Goal: Task Accomplishment & Management: Use online tool/utility

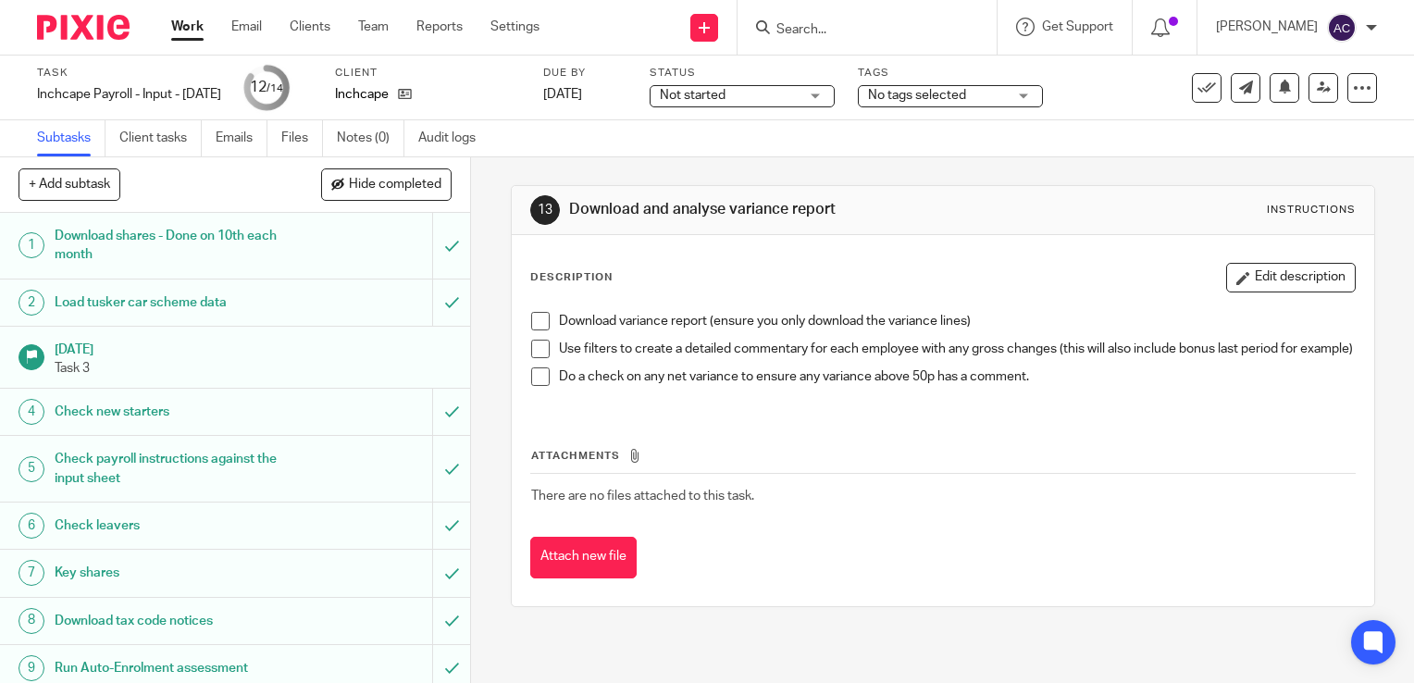
scroll to position [263, 0]
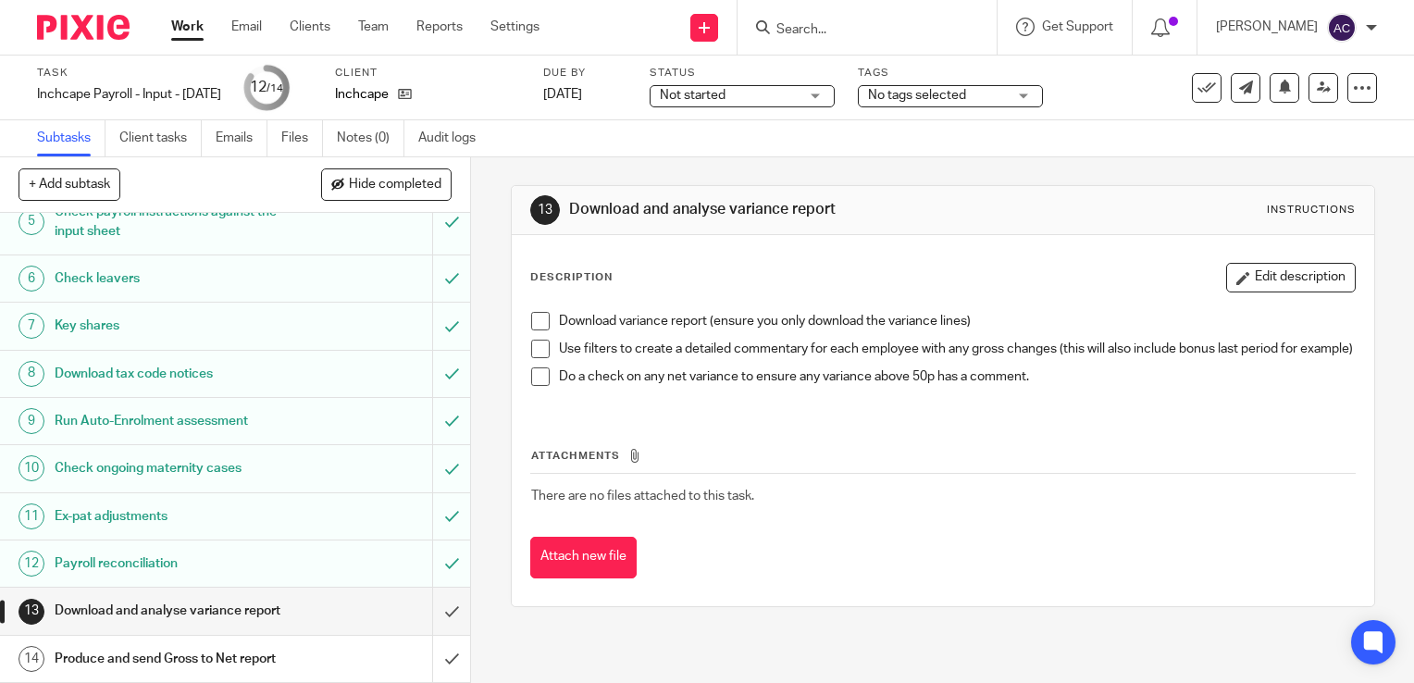
click at [538, 386] on span at bounding box center [540, 376] width 19 height 19
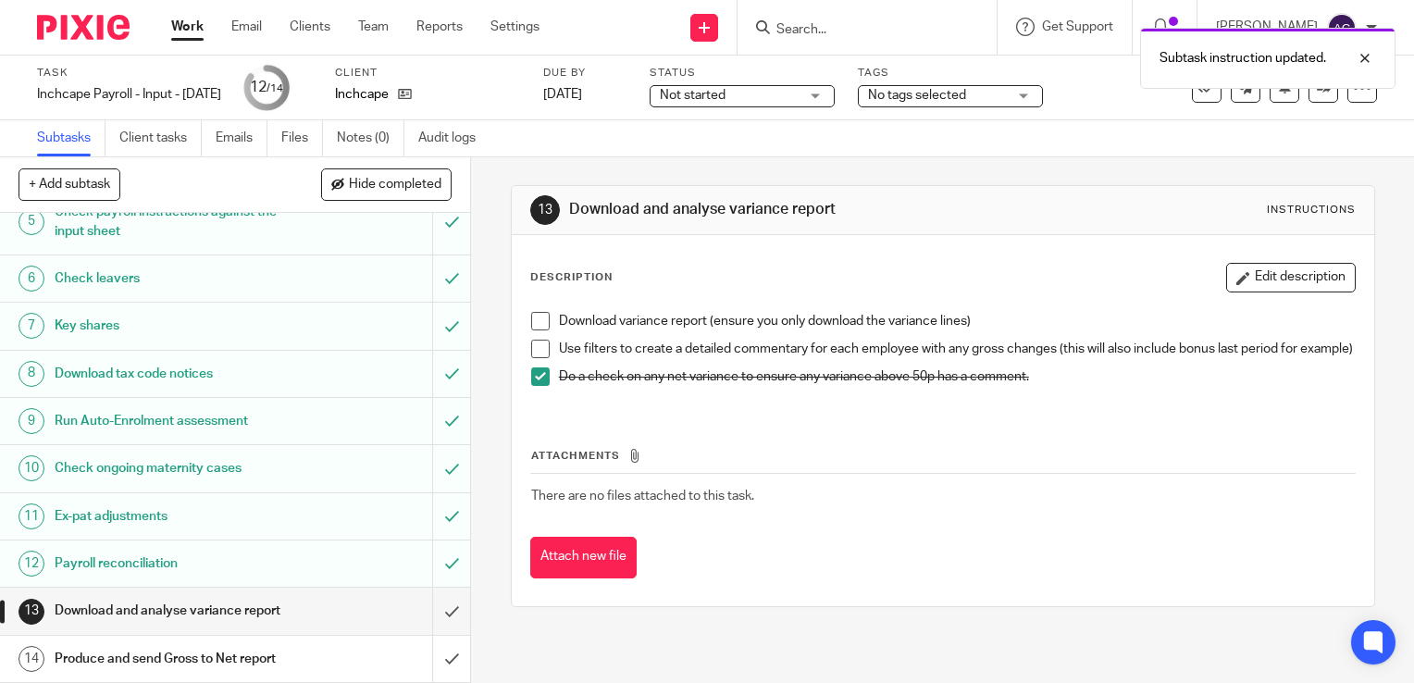
click at [542, 361] on li "Use filters to create a detailed commentary for each employee with any gross ch…" at bounding box center [942, 354] width 823 height 28
click at [537, 346] on span at bounding box center [540, 349] width 19 height 19
click at [537, 328] on span at bounding box center [540, 321] width 19 height 19
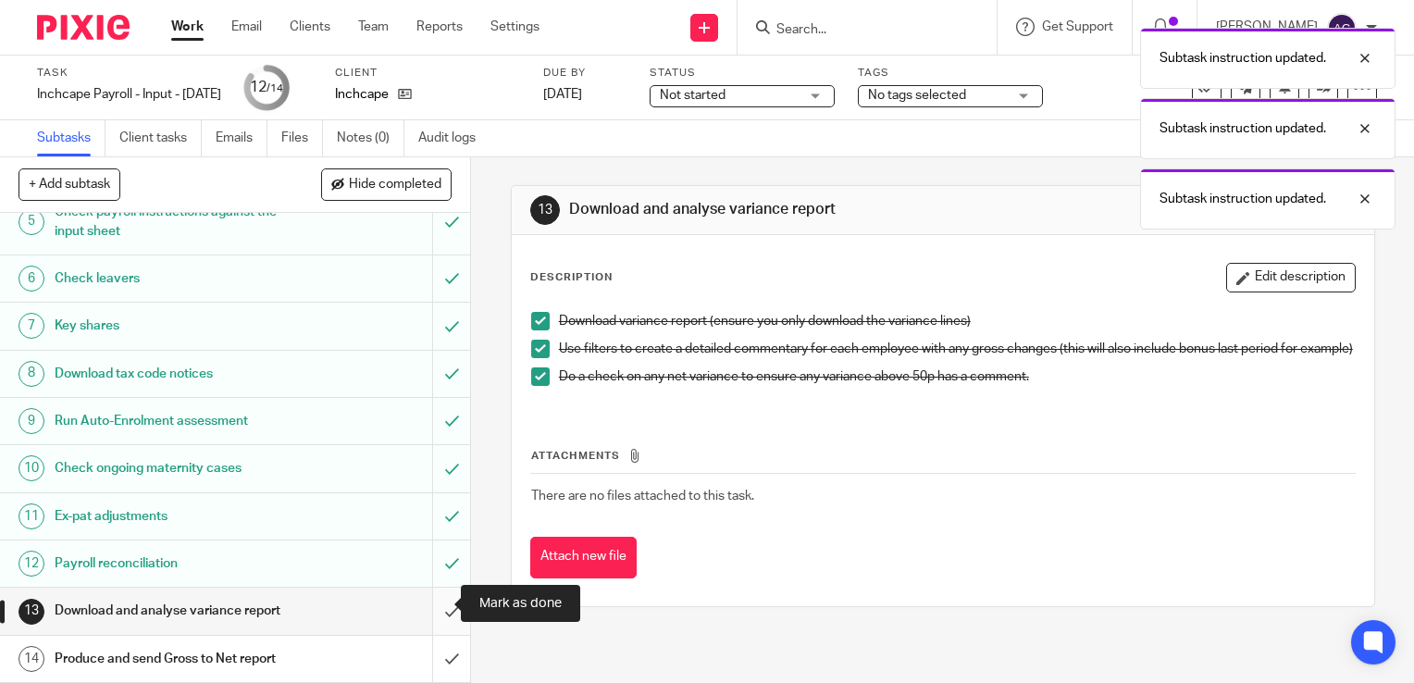
click at [435, 611] on input "submit" at bounding box center [235, 610] width 470 height 46
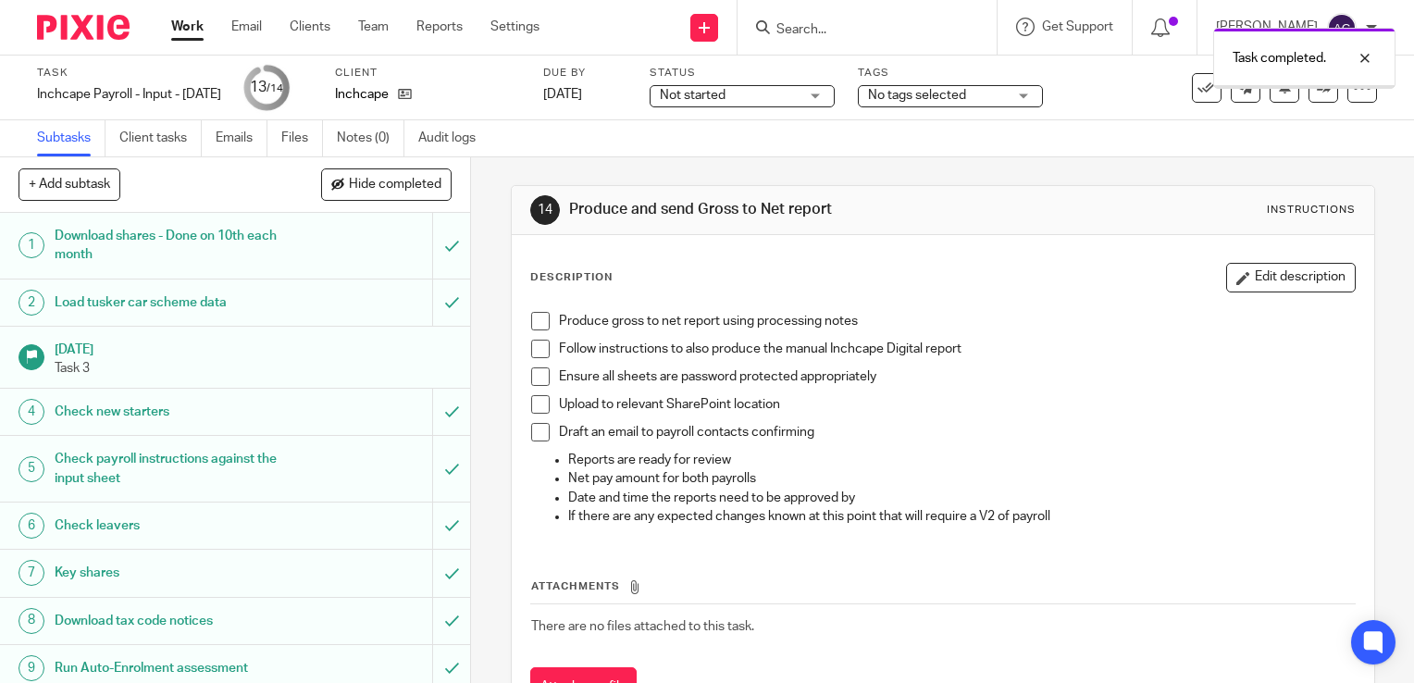
scroll to position [263, 0]
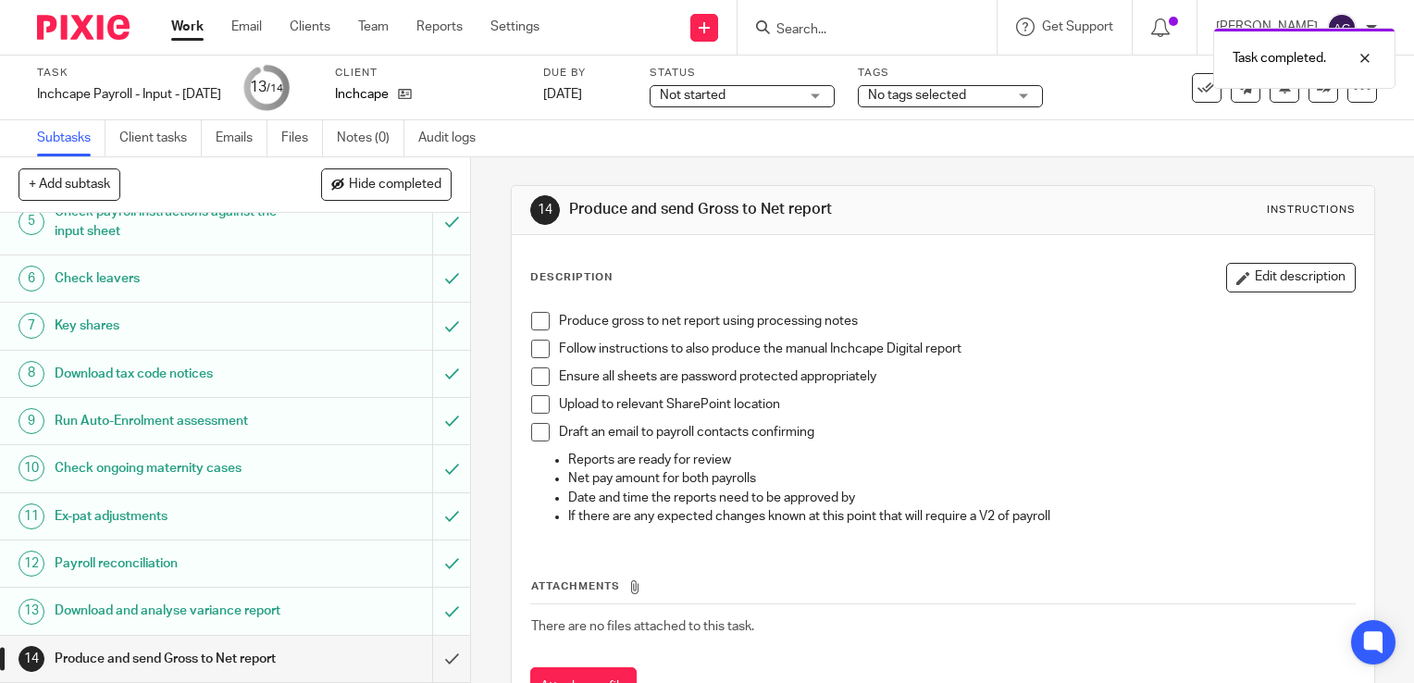
click at [531, 317] on span at bounding box center [540, 321] width 19 height 19
click at [537, 344] on span at bounding box center [540, 349] width 19 height 19
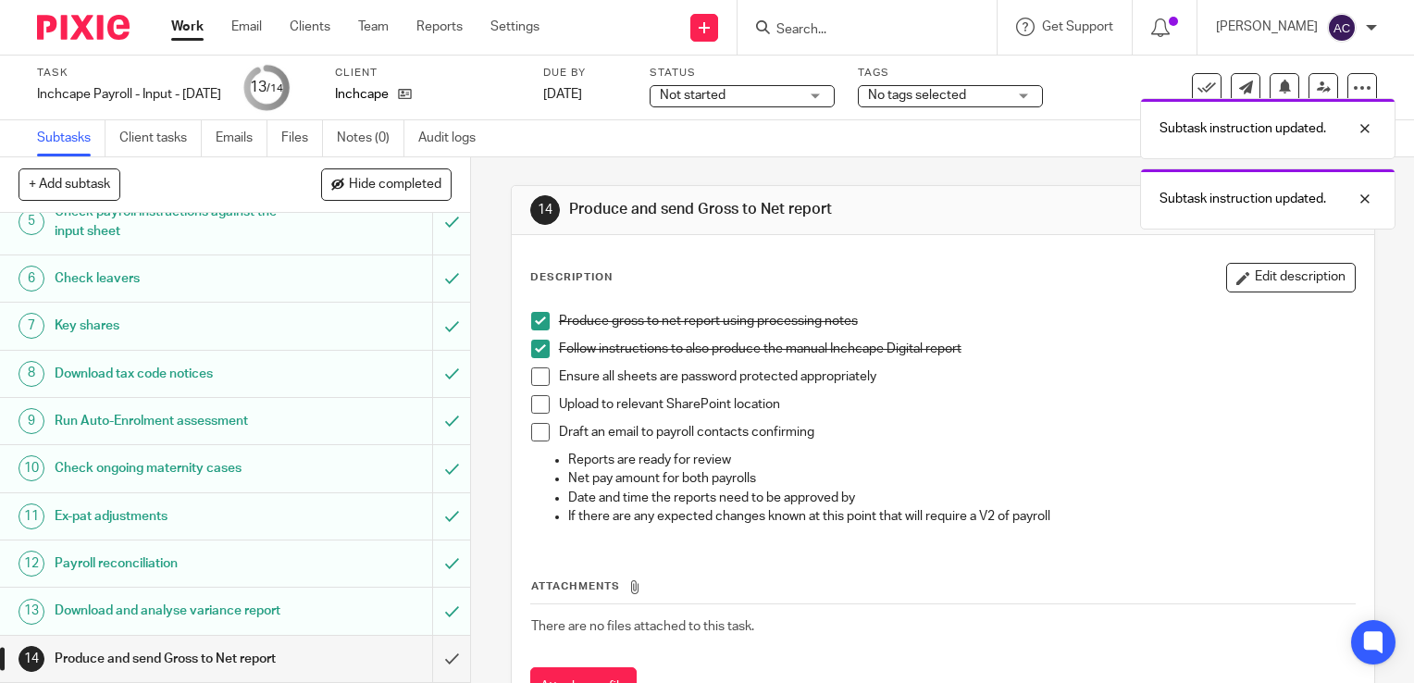
click at [539, 382] on span at bounding box center [540, 376] width 19 height 19
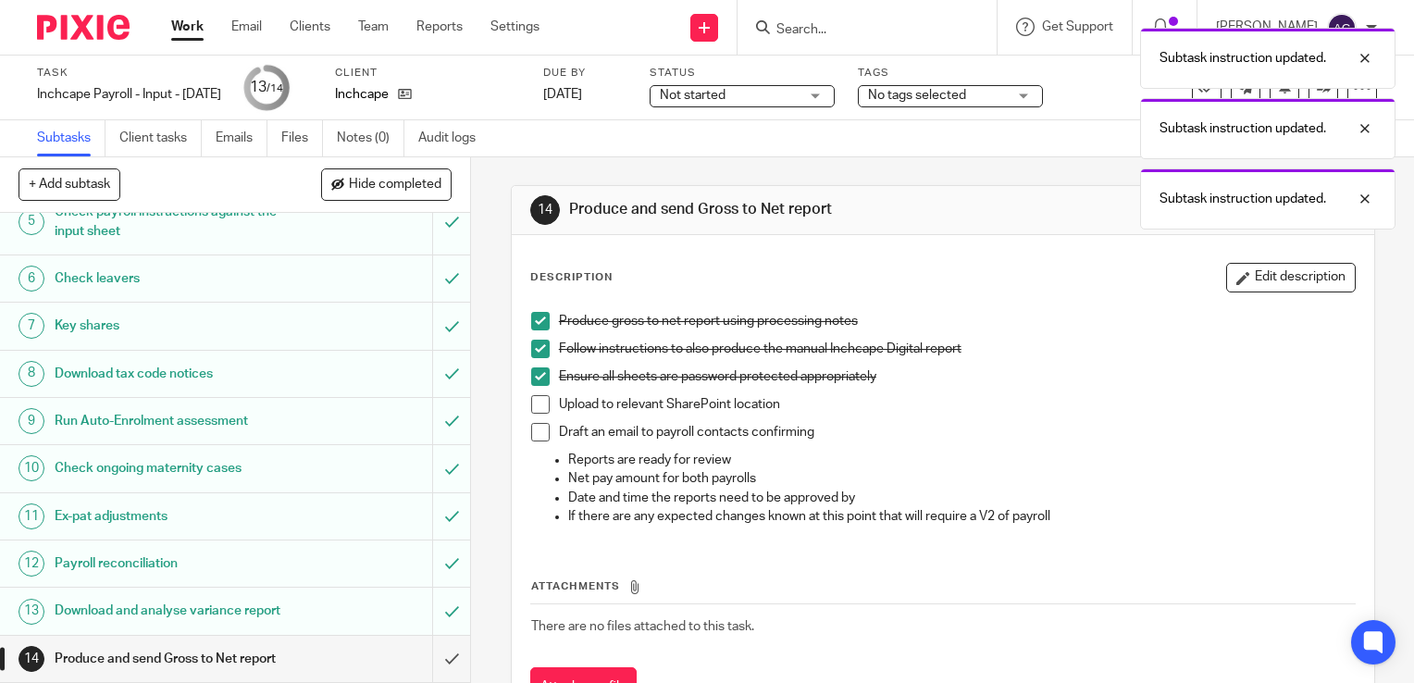
click at [538, 409] on span at bounding box center [540, 404] width 19 height 19
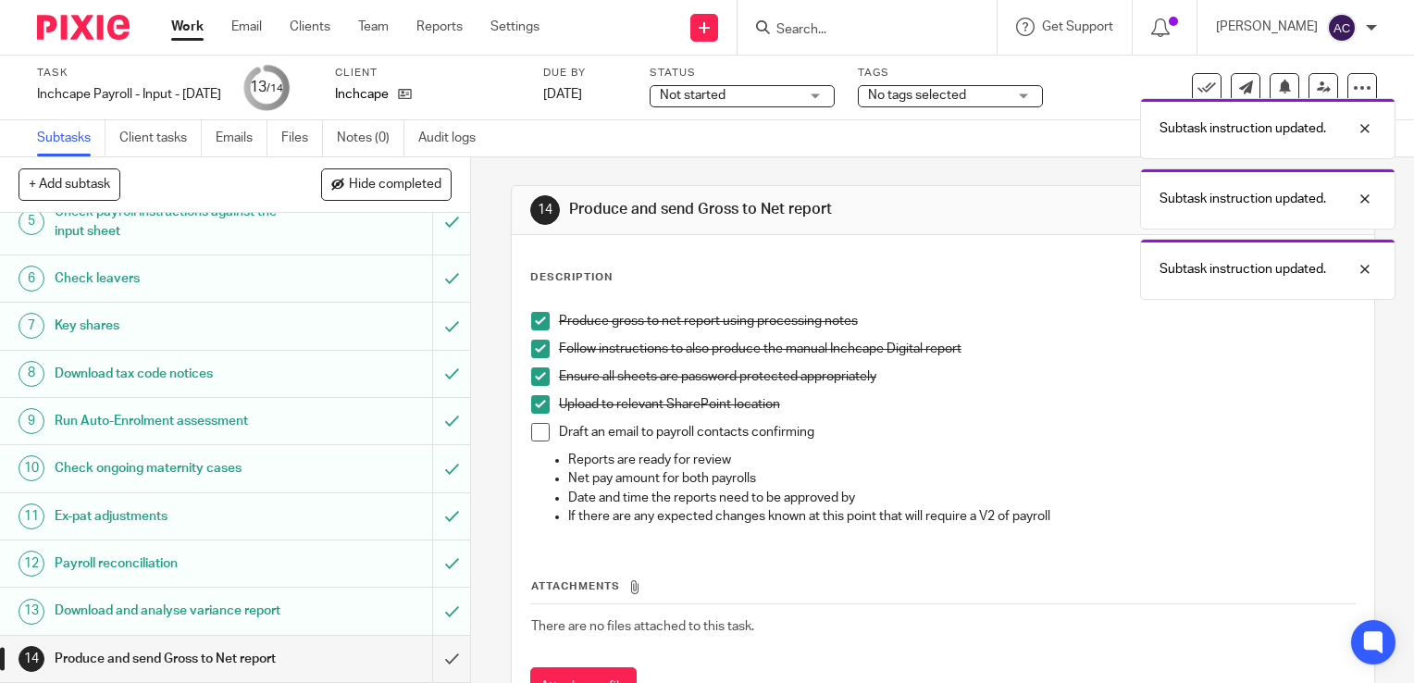
click at [539, 436] on span at bounding box center [540, 432] width 19 height 19
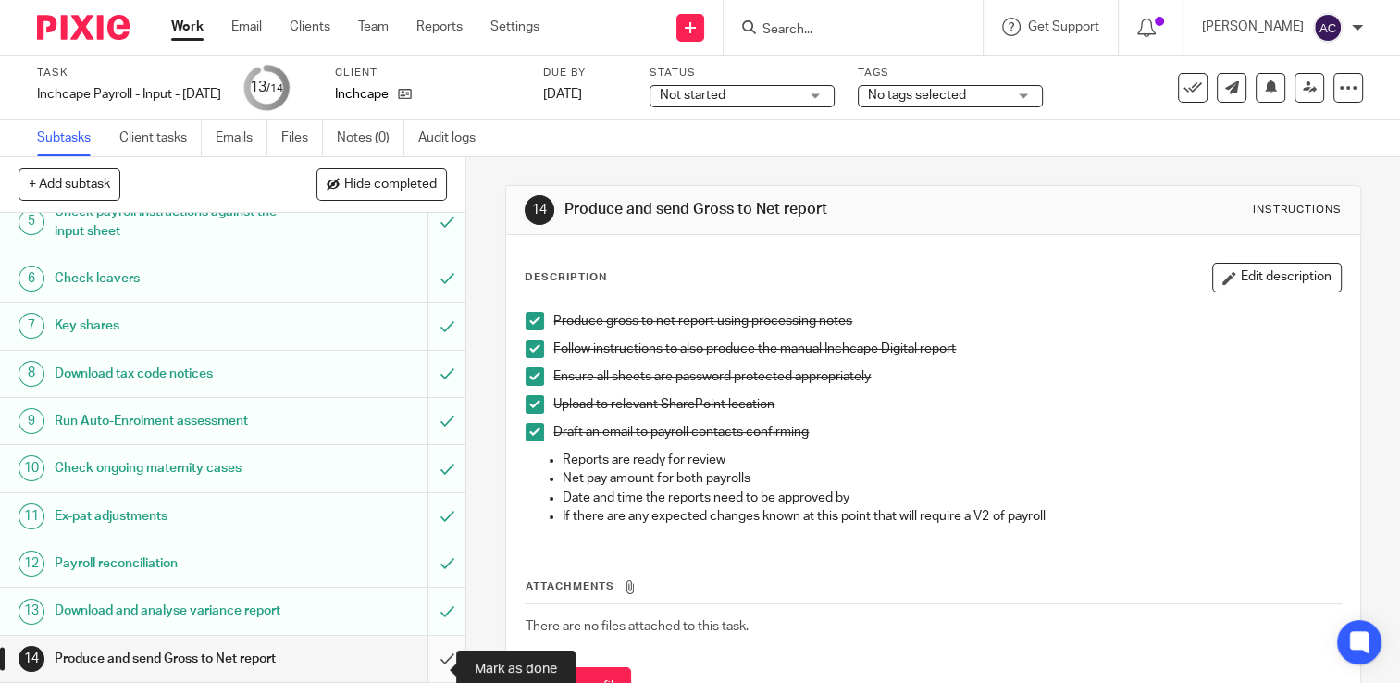
click at [438, 655] on input "submit" at bounding box center [232, 659] width 465 height 46
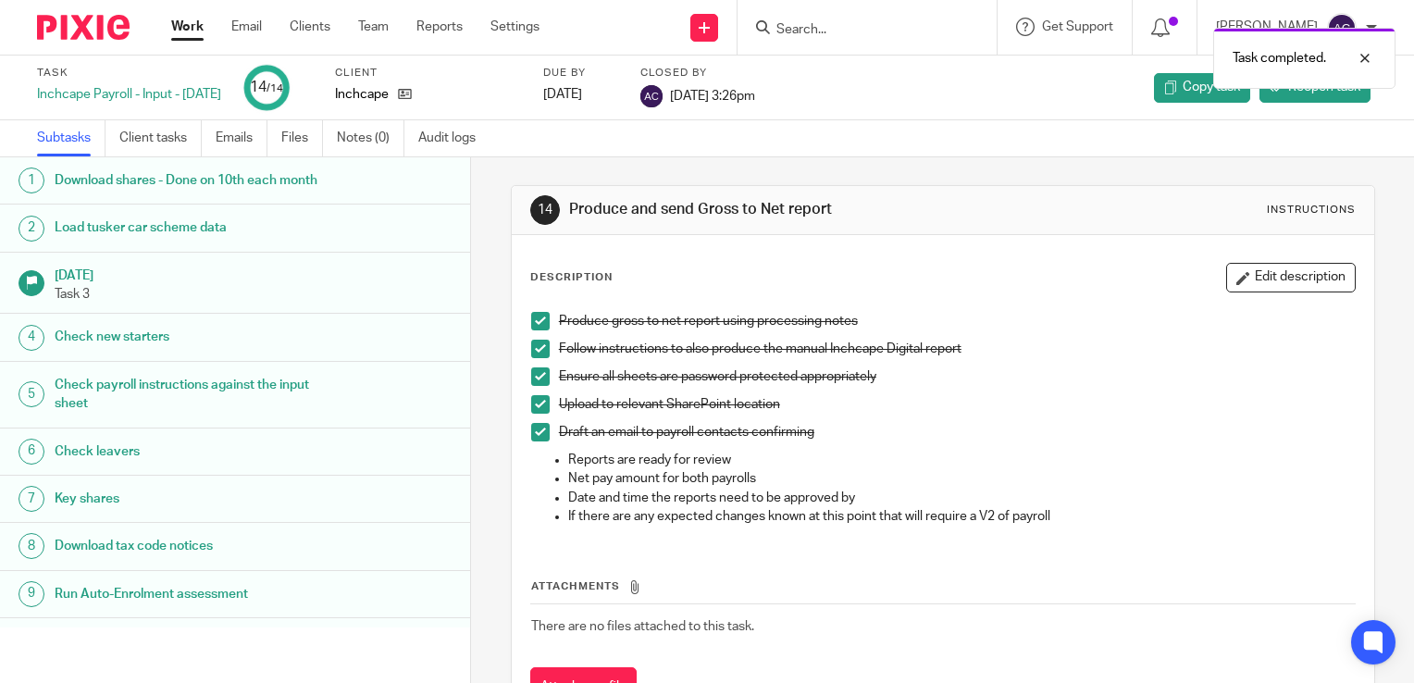
click at [201, 20] on link "Work" at bounding box center [187, 27] width 32 height 19
